Goal: Browse casually: Explore the website without a specific task or goal

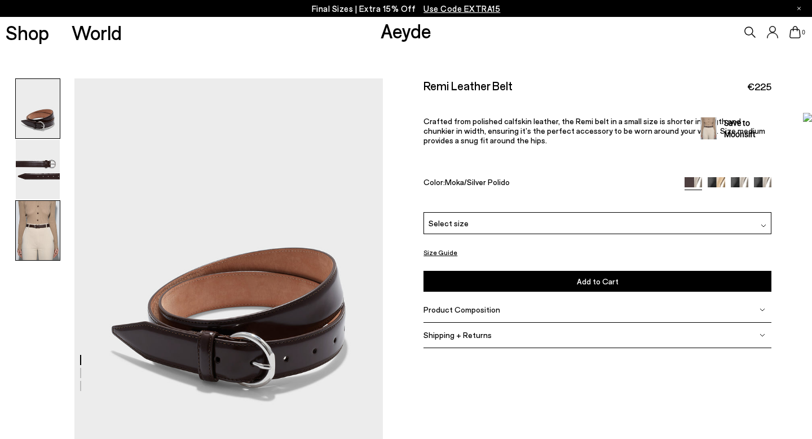
click at [41, 219] on img at bounding box center [38, 230] width 44 height 59
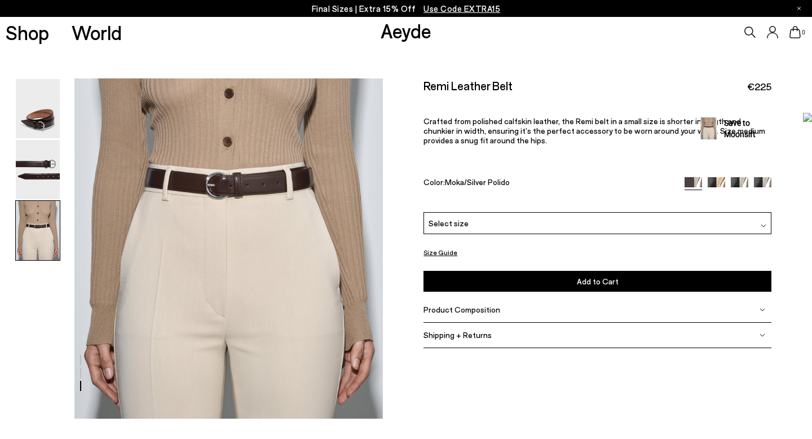
scroll to position [854, 0]
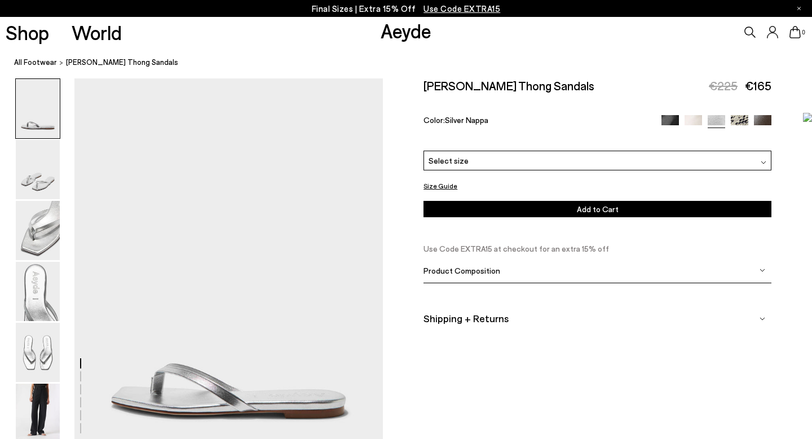
scroll to position [12, 0]
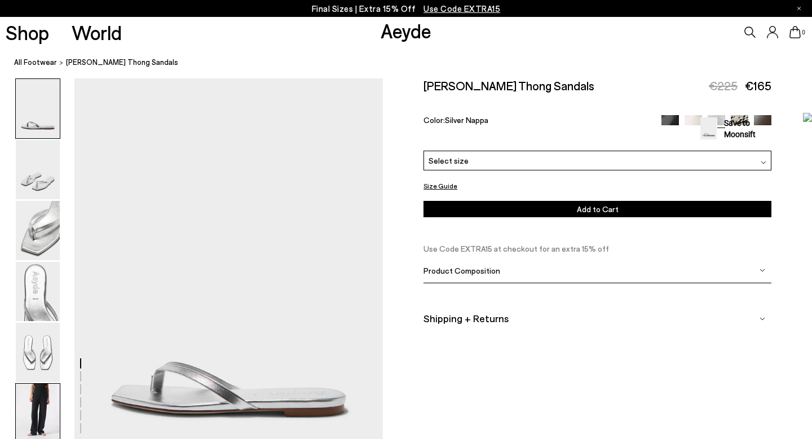
click at [41, 399] on img at bounding box center [38, 413] width 44 height 59
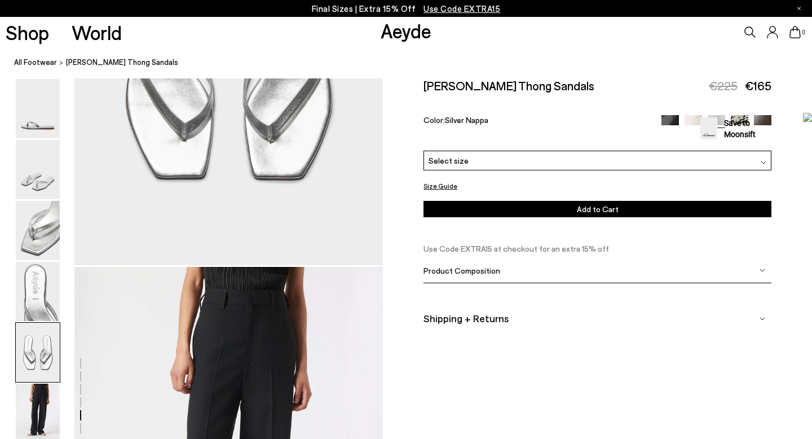
scroll to position [1940, 0]
